Goal: Task Accomplishment & Management: Manage account settings

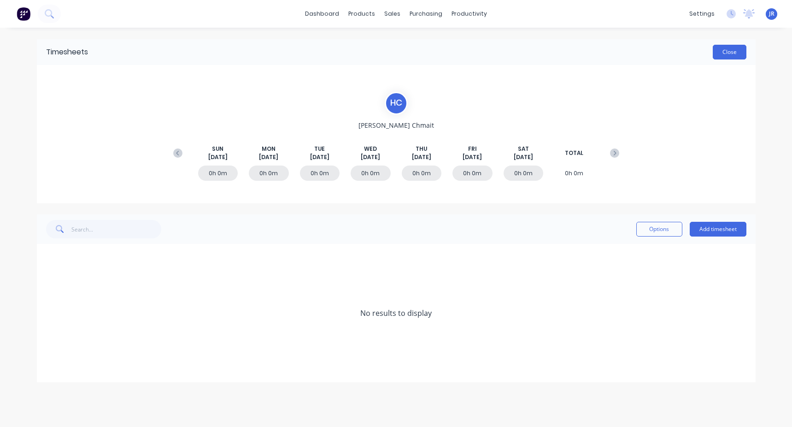
click at [742, 50] on button "Close" at bounding box center [730, 52] width 34 height 15
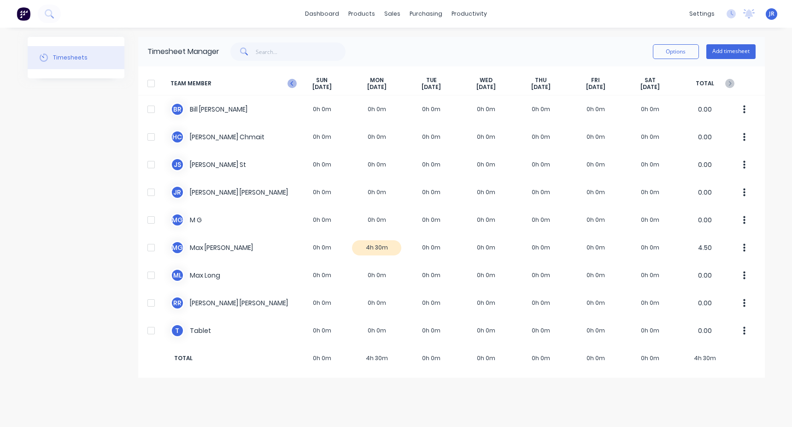
click at [293, 86] on icon at bounding box center [291, 83] width 9 height 9
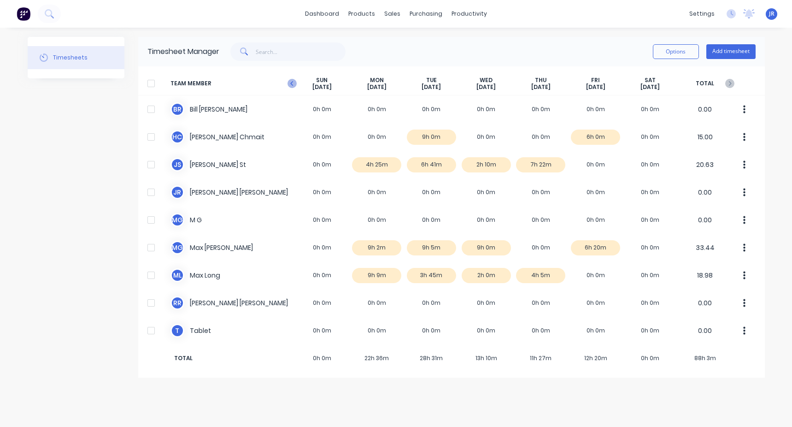
click at [293, 82] on icon at bounding box center [291, 83] width 9 height 9
